Goal: Task Accomplishment & Management: Use online tool/utility

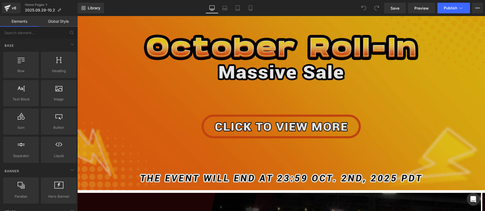
scroll to position [275, 0]
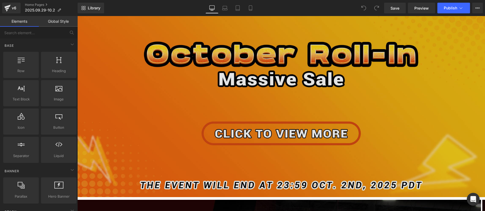
click at [161, 104] on img at bounding box center [280, 78] width 407 height 239
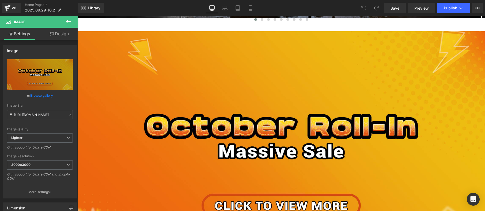
scroll to position [227, 0]
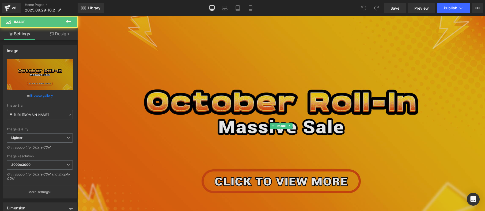
click at [162, 135] on img at bounding box center [280, 126] width 407 height 239
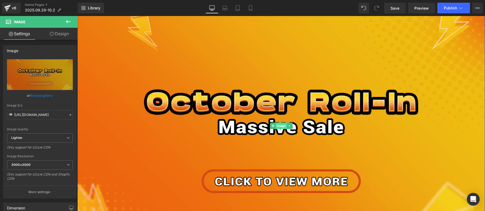
click at [278, 125] on span "Image" at bounding box center [281, 126] width 11 height 6
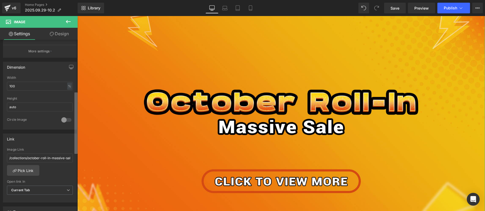
scroll to position [148, 0]
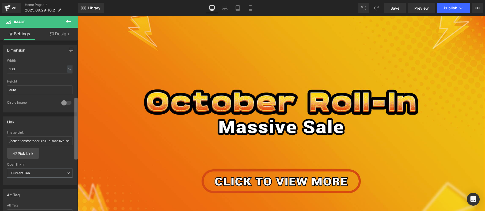
click at [75, 155] on b at bounding box center [75, 129] width 3 height 62
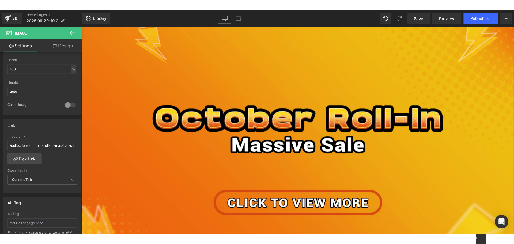
scroll to position [172, 0]
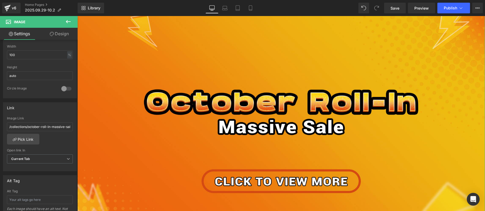
click at [73, 148] on div "Image [URL][DOMAIN_NAME] Replace Image Upload image or Browse gallery Image Src…" at bounding box center [39, 127] width 78 height 174
click at [49, 127] on input "/collections/october-roll-in-massive-sale" at bounding box center [40, 127] width 66 height 9
drag, startPoint x: 20, startPoint y: 126, endPoint x: 17, endPoint y: 127, distance: 3.2
click at [20, 126] on input "/collections/october-roll-in-massive-sale" at bounding box center [40, 127] width 66 height 9
click at [9, 126] on input "/collections/october-roll-in-massive-sale" at bounding box center [40, 127] width 66 height 9
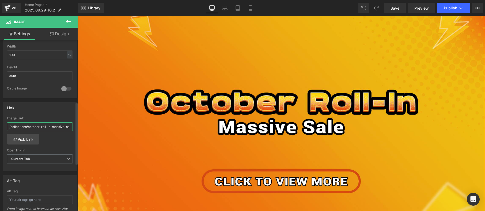
click at [41, 124] on input "/collections/october-roll-in-massive-sale" at bounding box center [40, 127] width 66 height 9
click at [481, 9] on button "View Live Page View with current Template Save Template to Library Schedule Pub…" at bounding box center [477, 8] width 11 height 11
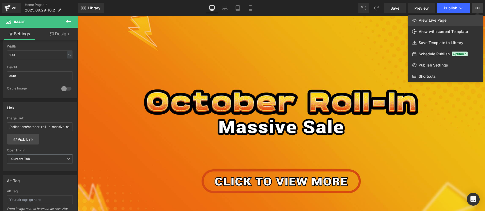
click at [447, 23] on link "View Live Page" at bounding box center [445, 20] width 75 height 11
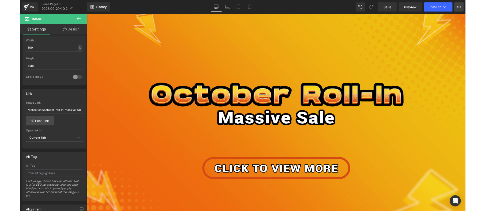
scroll to position [242, 0]
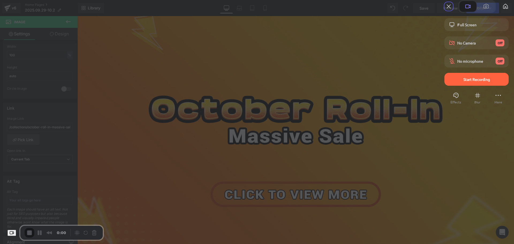
click at [464, 82] on span "Start Recording" at bounding box center [476, 79] width 26 height 5
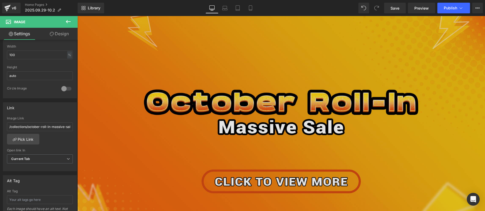
scroll to position [229, 0]
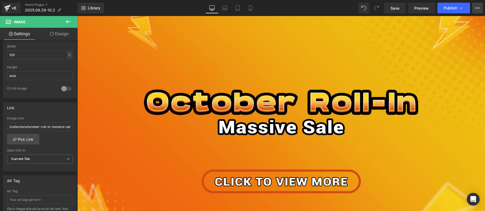
click at [473, 9] on button "View Live Page View with current Template Save Template to Library Schedule Pub…" at bounding box center [477, 8] width 11 height 11
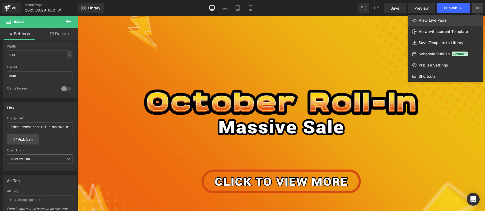
click at [431, 20] on span "View Live Page" at bounding box center [432, 20] width 28 height 5
